Goal: Use online tool/utility: Use online tool/utility

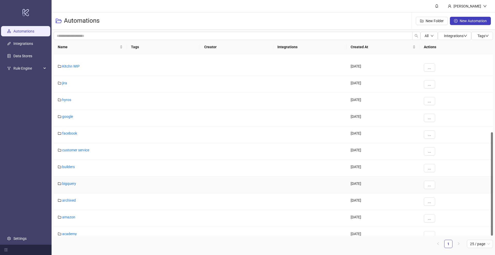
scroll to position [137, 0]
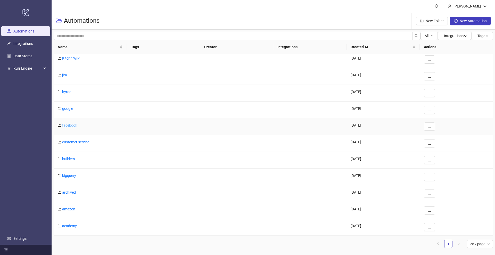
click at [68, 126] on link "facebook" at bounding box center [69, 125] width 15 height 4
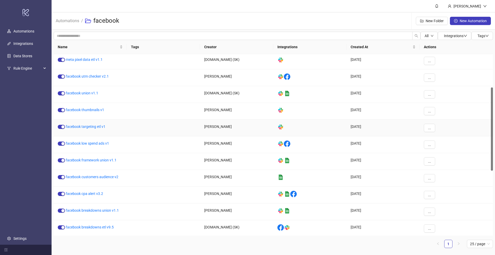
scroll to position [8, 0]
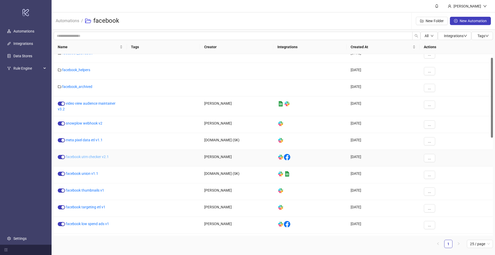
click at [93, 157] on link "facebook utm checker v2.1" at bounding box center [87, 157] width 43 height 4
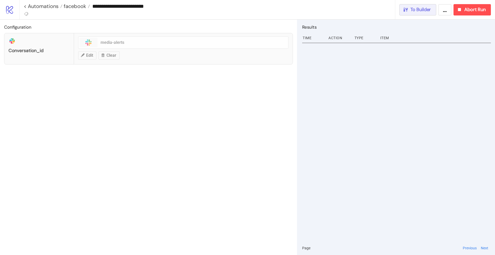
click at [412, 14] on button "To Builder" at bounding box center [418, 9] width 37 height 11
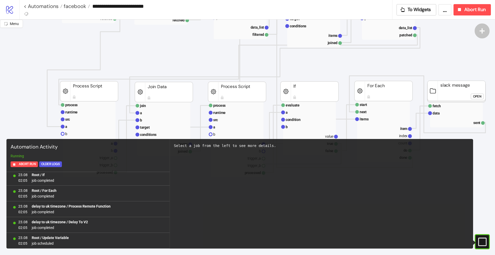
scroll to position [419, 0]
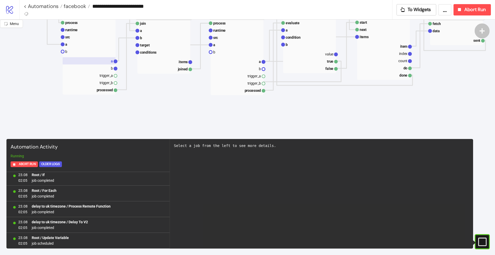
click at [107, 61] on rect at bounding box center [89, 60] width 53 height 7
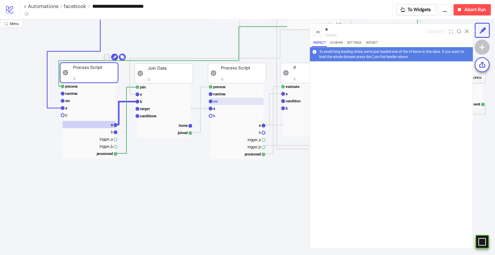
scroll to position [355, 0]
click at [99, 100] on rect at bounding box center [89, 101] width 53 height 7
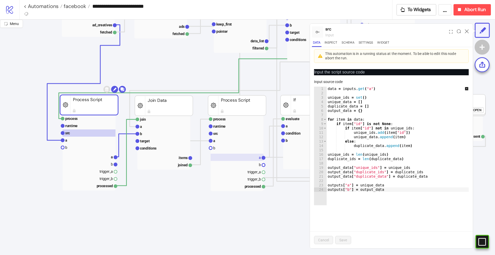
scroll to position [323, 0]
click at [251, 159] on rect at bounding box center [237, 158] width 53 height 7
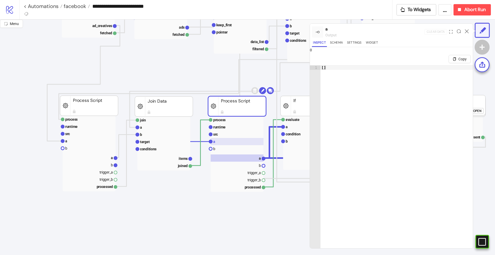
click at [232, 139] on rect at bounding box center [237, 141] width 53 height 7
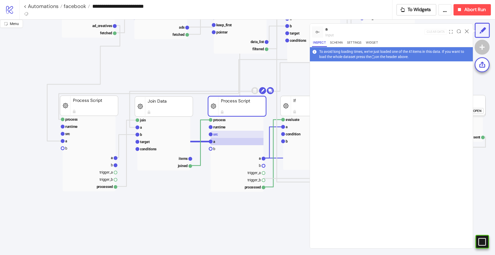
click at [230, 135] on rect at bounding box center [237, 134] width 53 height 7
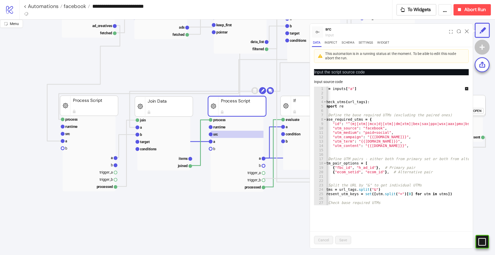
scroll to position [0, 87]
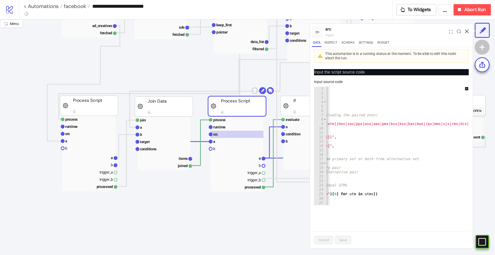
click at [466, 29] on icon at bounding box center [467, 31] width 4 height 4
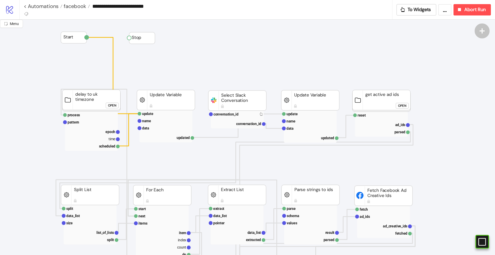
scroll to position [0, 0]
click at [46, 7] on link "< Automations" at bounding box center [43, 6] width 39 height 5
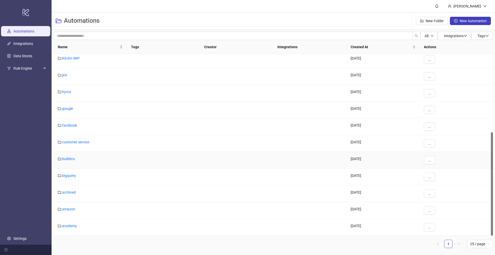
scroll to position [137, 0]
click at [66, 124] on link "facebook" at bounding box center [69, 125] width 15 height 4
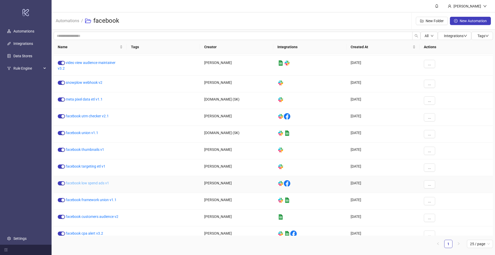
click at [103, 183] on link "facebook low spend ads v1" at bounding box center [87, 183] width 43 height 4
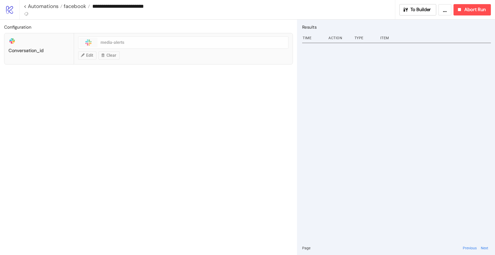
type input "**********"
click at [418, 12] on span "To Builder" at bounding box center [421, 10] width 21 height 6
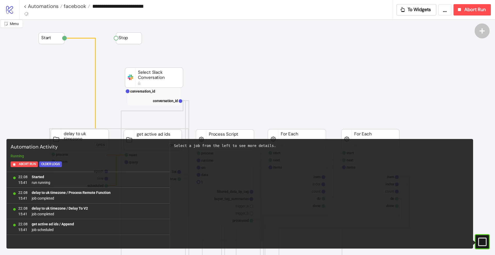
drag, startPoint x: 484, startPoint y: 243, endPoint x: 446, endPoint y: 220, distance: 44.5
click at [479, 243] on rect at bounding box center [475, 242] width 8 height 8
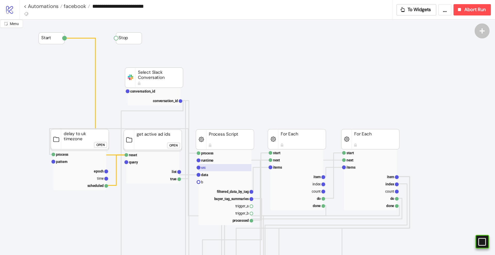
click at [219, 167] on rect at bounding box center [225, 167] width 53 height 7
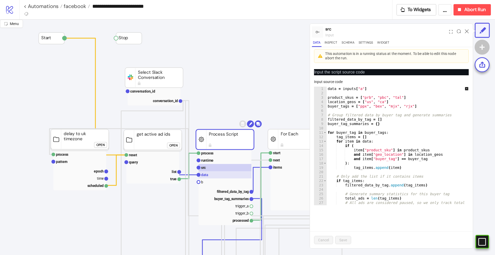
click at [217, 174] on rect at bounding box center [225, 174] width 53 height 7
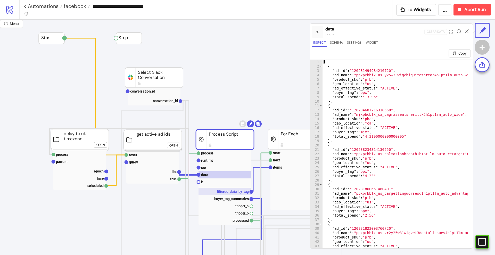
click at [236, 191] on text "filtered_data_by_tag" at bounding box center [233, 192] width 32 height 4
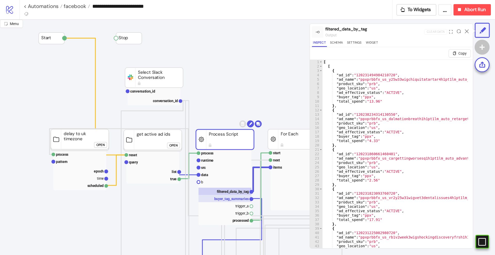
click at [237, 198] on text "buyer_tag_summaries" at bounding box center [231, 199] width 35 height 4
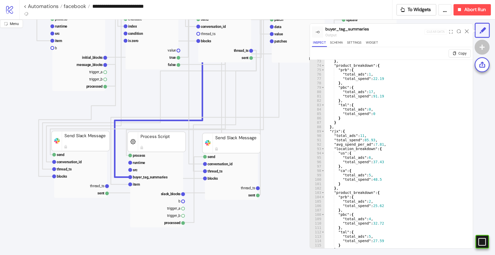
scroll to position [290, 0]
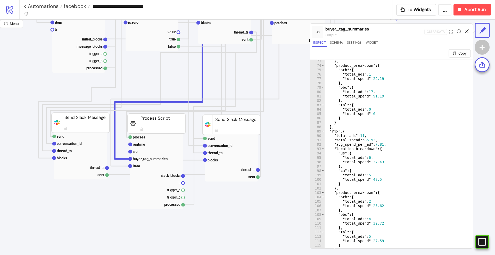
click at [466, 31] on icon at bounding box center [467, 31] width 4 height 4
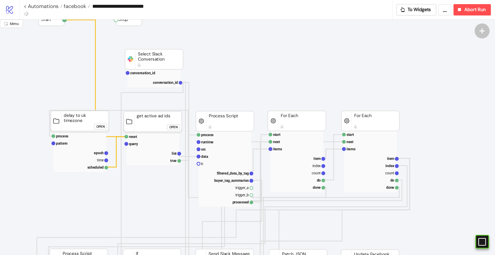
scroll to position [0, 0]
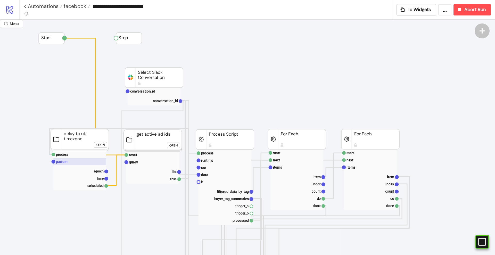
click at [67, 164] on rect at bounding box center [79, 161] width 53 height 7
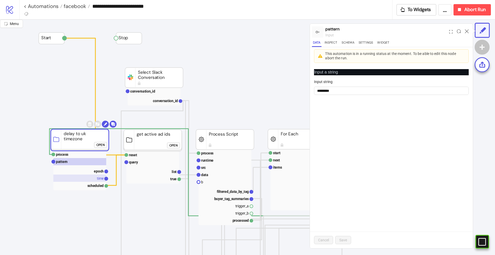
click at [94, 178] on rect at bounding box center [79, 178] width 53 height 7
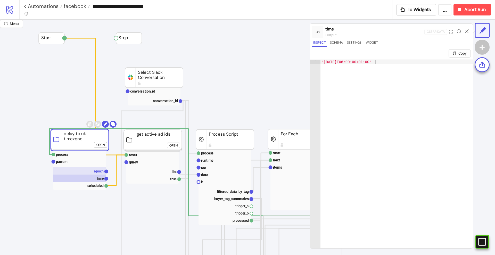
click at [95, 172] on text "epoch" at bounding box center [99, 171] width 10 height 4
click at [96, 176] on rect at bounding box center [79, 178] width 53 height 7
click at [72, 163] on rect at bounding box center [79, 161] width 53 height 7
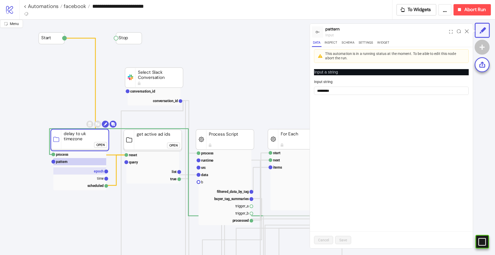
click at [92, 173] on rect at bounding box center [79, 170] width 53 height 7
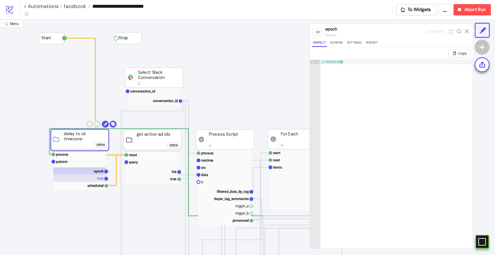
click at [96, 178] on rect at bounding box center [79, 178] width 53 height 7
click at [93, 173] on rect at bounding box center [79, 170] width 53 height 7
click at [82, 162] on rect at bounding box center [79, 161] width 53 height 7
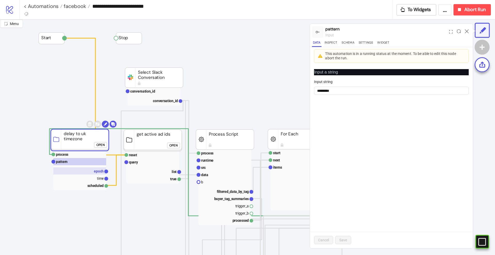
click at [92, 172] on rect at bounding box center [79, 170] width 53 height 7
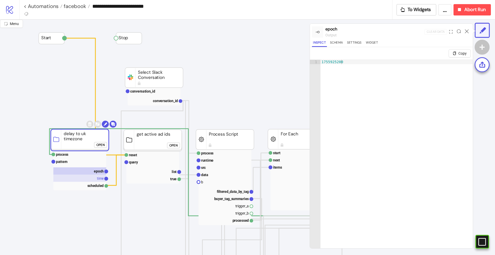
click at [95, 178] on rect at bounding box center [79, 178] width 53 height 7
click div "Open"
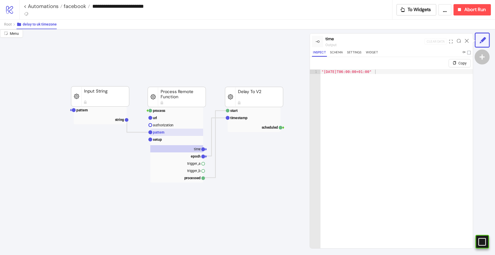
click at [161, 134] on text "pattern" at bounding box center [159, 132] width 12 height 4
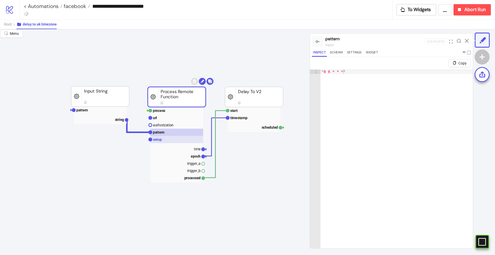
click at [163, 140] on rect at bounding box center [176, 139] width 53 height 7
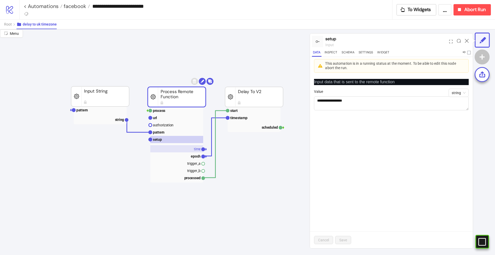
click at [184, 152] on rect at bounding box center [176, 148] width 53 height 7
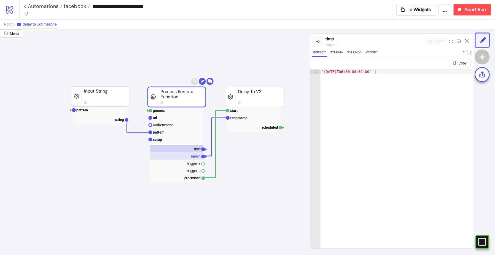
click at [187, 156] on rect at bounding box center [176, 155] width 53 height 7
click at [243, 120] on rect at bounding box center [254, 117] width 53 height 7
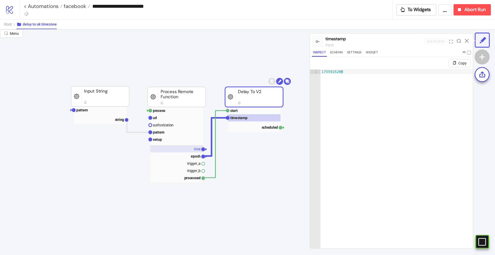
click at [192, 152] on rect at bounding box center [176, 148] width 53 height 7
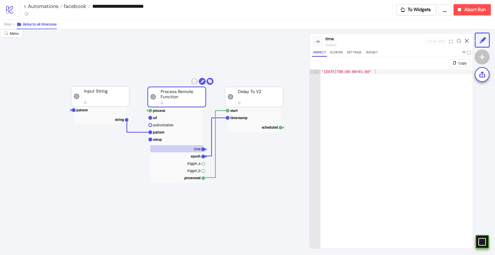
click at [468, 41] on icon at bounding box center [467, 41] width 4 height 4
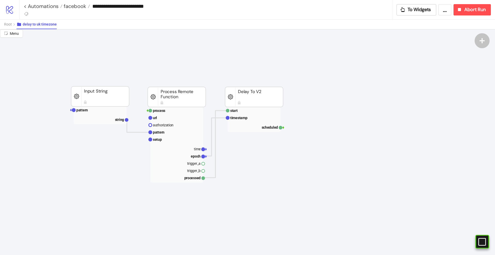
click at [8, 23] on span "Root" at bounding box center [8, 24] width 8 height 4
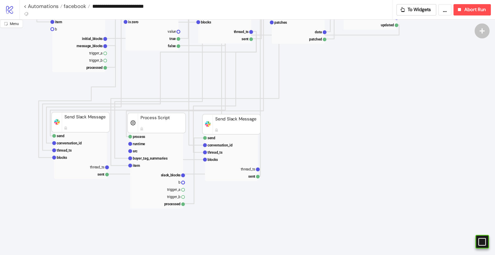
scroll to position [323, 0]
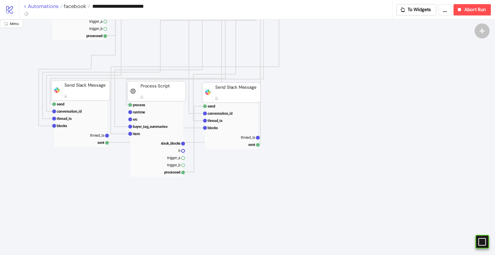
click at [37, 6] on link "< Automations" at bounding box center [43, 6] width 39 height 5
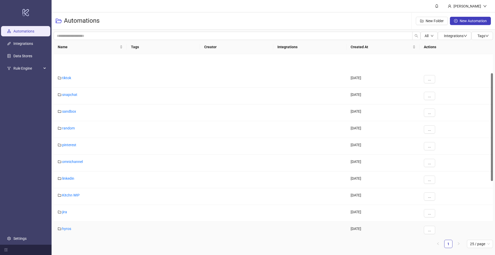
scroll to position [137, 0]
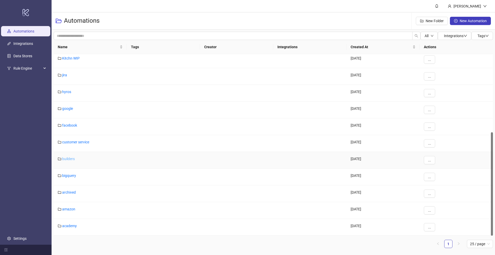
click at [66, 161] on link "builders" at bounding box center [68, 159] width 13 height 4
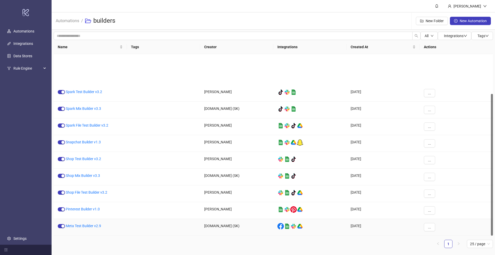
scroll to position [51, 0]
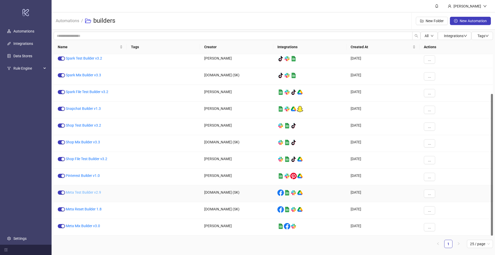
click at [81, 194] on link "Meta Test Builder v2.9" at bounding box center [83, 192] width 35 height 4
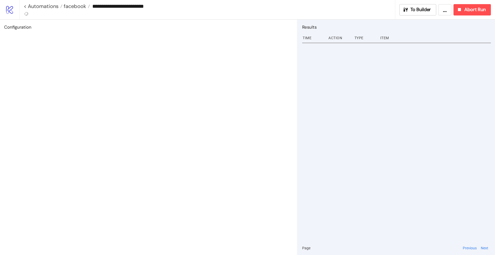
type input "**********"
click at [416, 14] on button "To Builder" at bounding box center [418, 9] width 37 height 11
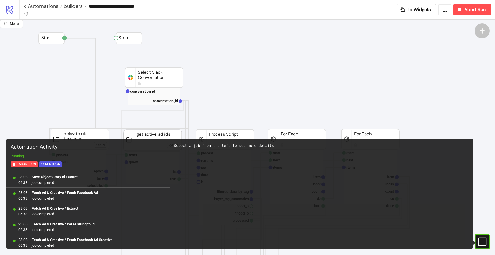
scroll to position [458, 0]
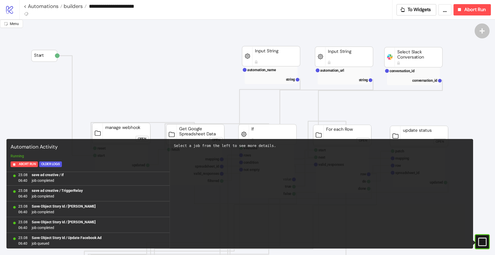
click at [484, 241] on icon "#e9k1n36qviq57_to { animation: e9k1n36qviq57_to__to 2000ms linear infinite norm…" at bounding box center [482, 241] width 9 height 9
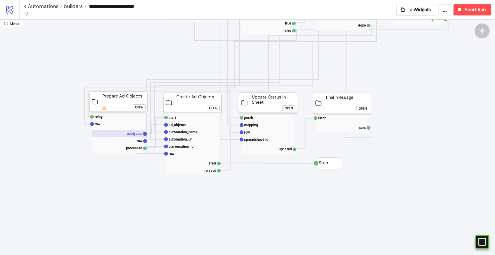
scroll to position [161, 0]
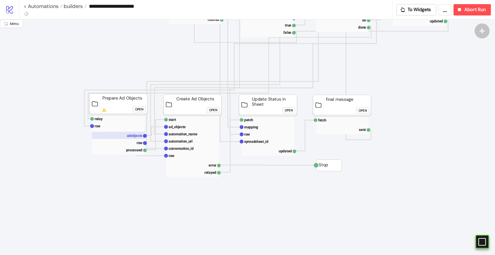
click at [139, 134] on text "adobjects" at bounding box center [135, 136] width 16 height 4
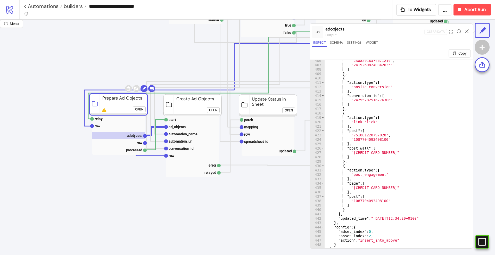
scroll to position [12, 0]
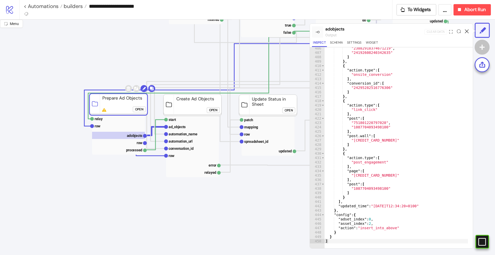
click at [468, 32] on icon at bounding box center [467, 31] width 4 height 4
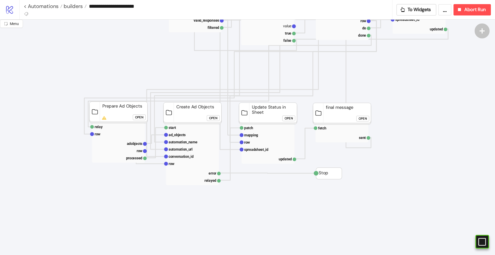
scroll to position [0, 0]
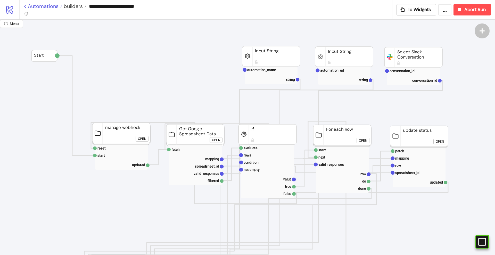
click at [46, 7] on link "< Automations" at bounding box center [43, 6] width 39 height 5
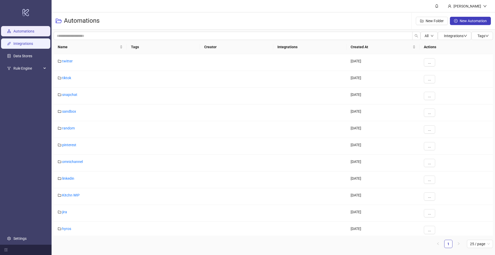
click at [25, 44] on link "Integrations" at bounding box center [23, 44] width 20 height 4
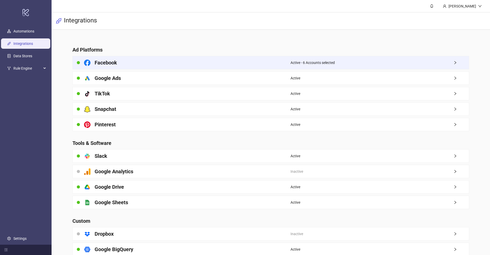
click at [440, 63] on div "Active - 6 Accounts selected" at bounding box center [380, 62] width 178 height 13
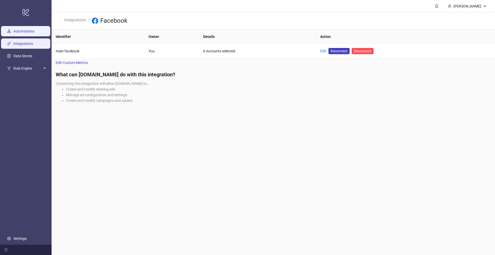
click at [25, 33] on link "Automations" at bounding box center [23, 31] width 21 height 4
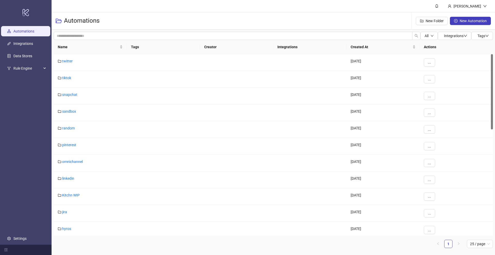
click at [136, 23] on div "Automations New Folder New Automation" at bounding box center [274, 20] width 444 height 17
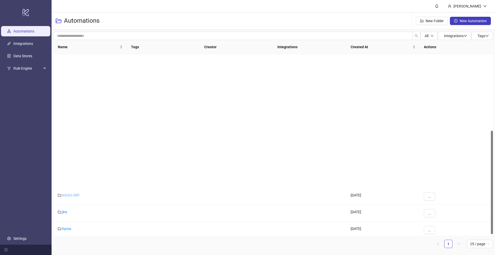
scroll to position [137, 0]
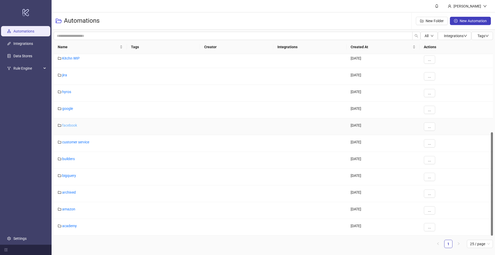
click at [68, 126] on link "facebook" at bounding box center [69, 125] width 15 height 4
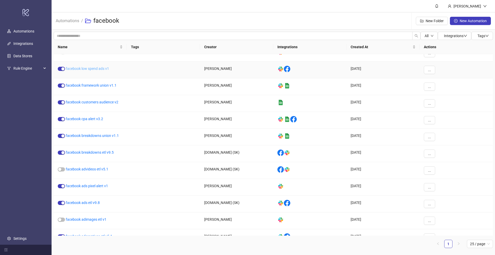
click at [85, 70] on link "facebook low spend ads v1" at bounding box center [87, 69] width 43 height 4
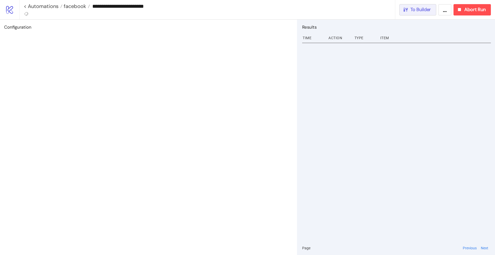
click at [422, 11] on span "To Builder" at bounding box center [421, 10] width 21 height 6
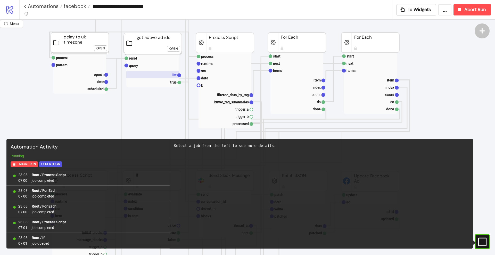
click at [168, 76] on rect at bounding box center [152, 74] width 53 height 7
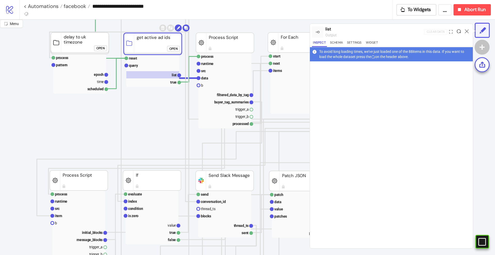
click at [460, 32] on icon at bounding box center [459, 31] width 4 height 4
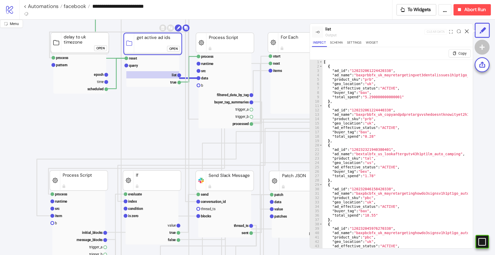
click at [469, 32] on icon at bounding box center [467, 31] width 4 height 4
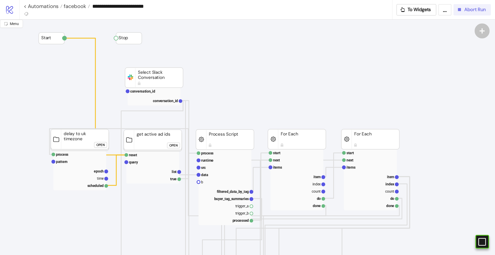
click at [466, 12] on span "Abort Run" at bounding box center [475, 10] width 21 height 6
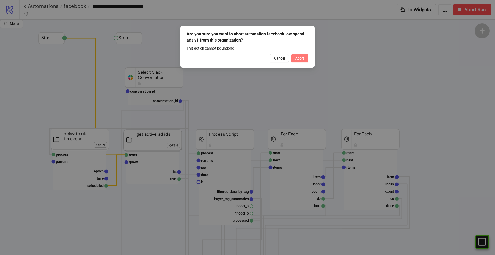
click at [301, 59] on span "Abort" at bounding box center [299, 58] width 9 height 4
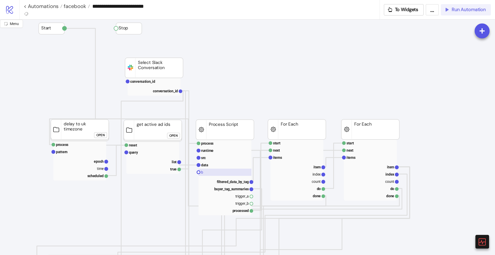
scroll to position [32, 0]
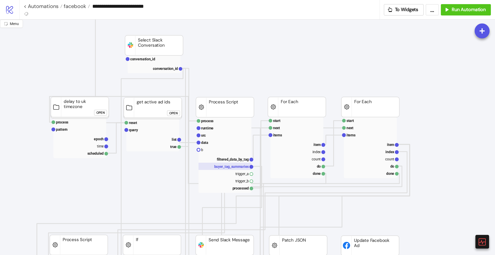
click at [240, 169] on text "buyer_tag_summaries" at bounding box center [231, 167] width 35 height 4
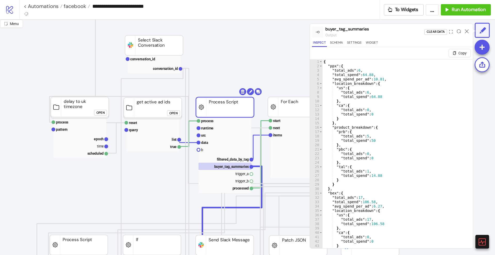
scroll to position [0, 0]
click at [215, 137] on rect at bounding box center [225, 135] width 53 height 7
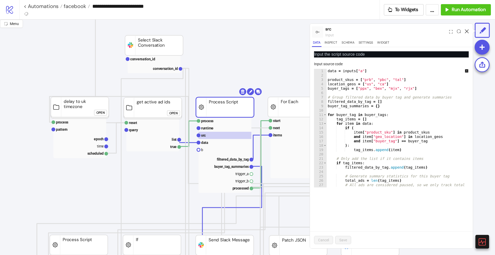
click at [465, 30] on icon at bounding box center [467, 31] width 4 height 4
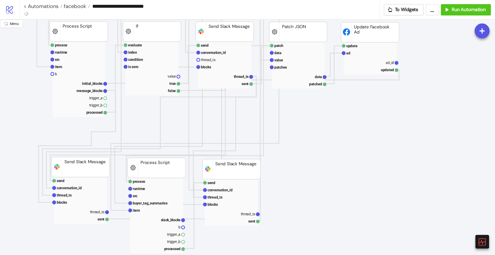
scroll to position [258, 0]
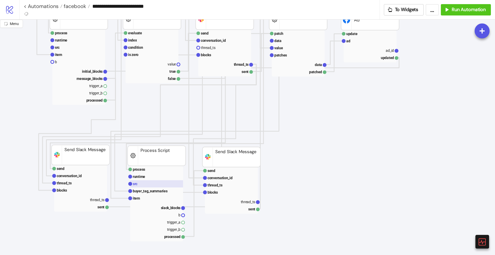
click at [161, 186] on rect at bounding box center [156, 183] width 53 height 7
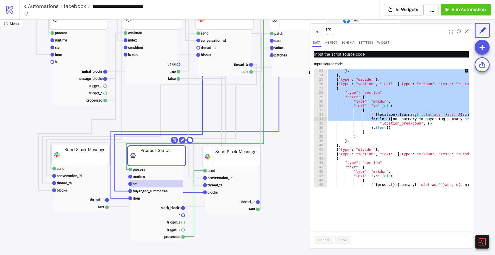
scroll to position [154, 0]
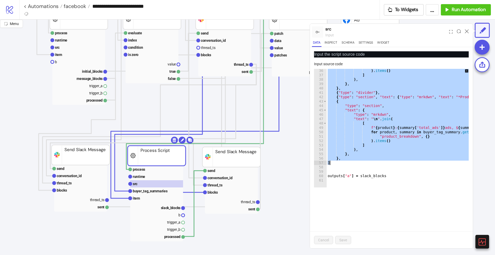
drag, startPoint x: 328, startPoint y: 84, endPoint x: 389, endPoint y: 164, distance: 100.3
click at [389, 164] on div ") . items ( ) ] ) , } , } , { "type" : "divider" } , { "type" : "section" , "te…" at bounding box center [415, 130] width 177 height 123
type textarea "** *"
paste textarea "Cursor at row 57"
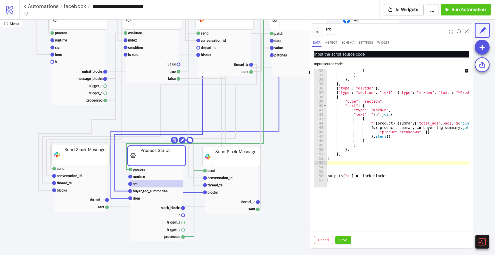
scroll to position [136, 0]
click at [373, 157] on div "] ) , } , } , { "type" : "divider" } , { "type" : "section" , "text" : { "type"…" at bounding box center [425, 130] width 197 height 123
type textarea "*"
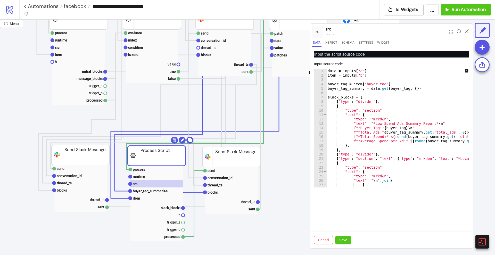
scroll to position [0, 0]
click at [343, 241] on span "Save" at bounding box center [344, 240] width 8 height 4
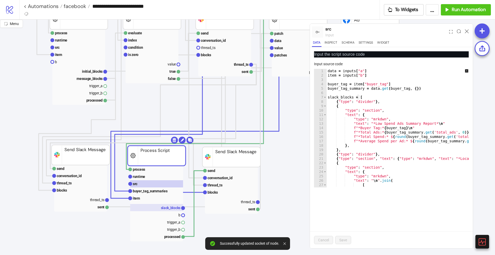
click at [173, 206] on text "slack_blocks" at bounding box center [171, 208] width 20 height 4
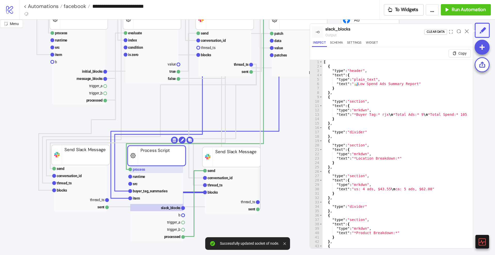
click at [152, 172] on rect at bounding box center [156, 169] width 53 height 7
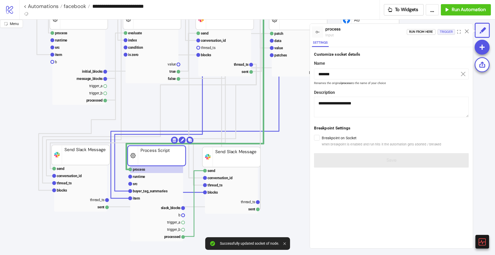
click at [441, 34] on div "Trigger" at bounding box center [446, 32] width 13 height 6
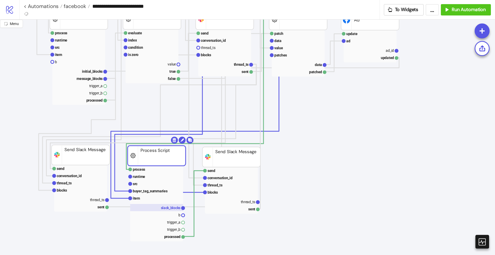
click at [171, 208] on text "slack_blocks" at bounding box center [171, 208] width 20 height 4
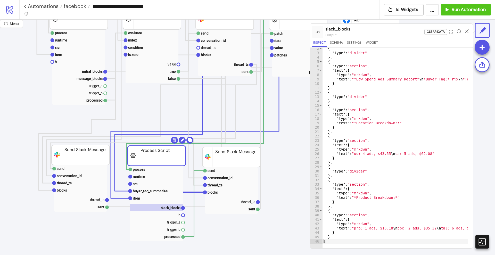
scroll to position [12, 0]
click at [468, 31] on icon at bounding box center [467, 31] width 4 height 4
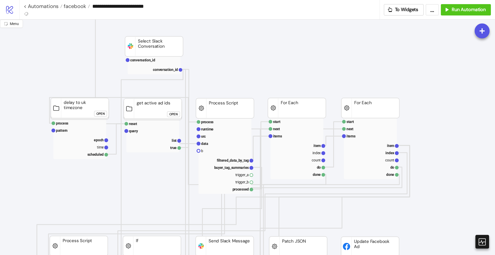
scroll to position [0, 0]
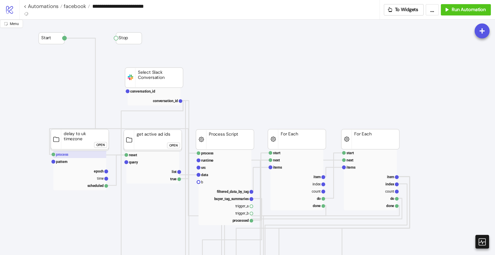
click at [67, 155] on text "process" at bounding box center [62, 154] width 12 height 4
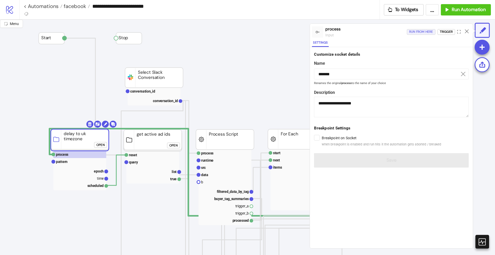
click at [420, 32] on div "Run from here" at bounding box center [421, 32] width 24 height 6
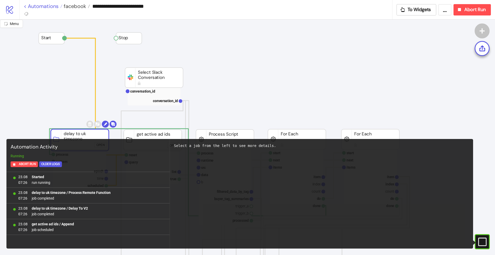
click at [45, 9] on link "< Automations" at bounding box center [43, 6] width 39 height 5
